Goal: Task Accomplishment & Management: Manage account settings

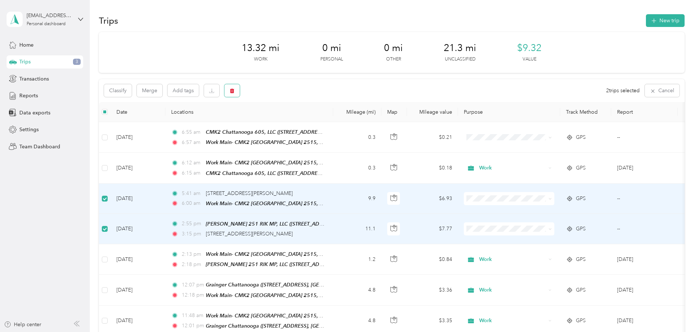
click at [240, 93] on button "button" at bounding box center [231, 90] width 15 height 13
click at [333, 121] on button "Yes" at bounding box center [335, 121] width 14 height 12
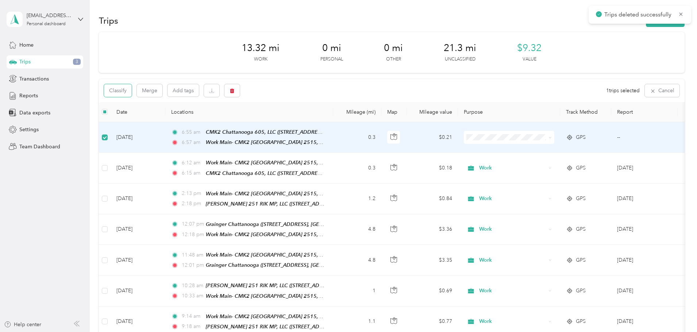
click at [132, 91] on button "Classify" at bounding box center [118, 90] width 28 height 13
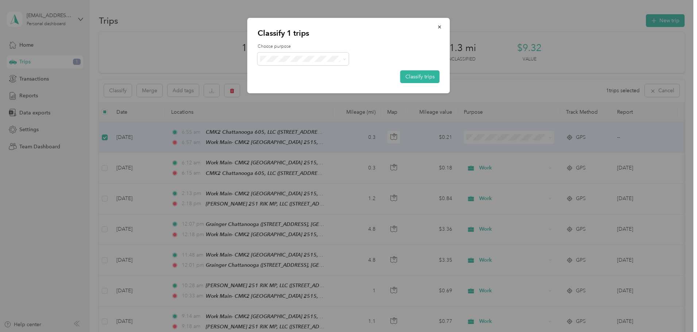
click at [340, 62] on span at bounding box center [303, 59] width 91 height 13
click at [347, 59] on span at bounding box center [303, 59] width 91 height 13
click at [313, 62] on span at bounding box center [303, 59] width 91 height 13
click at [344, 60] on icon at bounding box center [344, 59] width 3 height 3
click at [293, 72] on span "Work" at bounding box center [309, 73] width 68 height 8
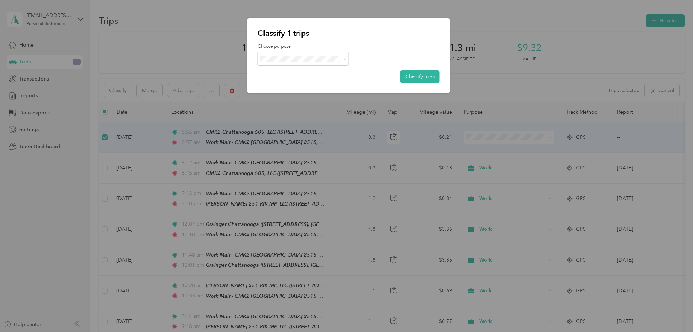
click at [422, 80] on button "Classify trips" at bounding box center [419, 76] width 39 height 13
